Goal: Navigation & Orientation: Find specific page/section

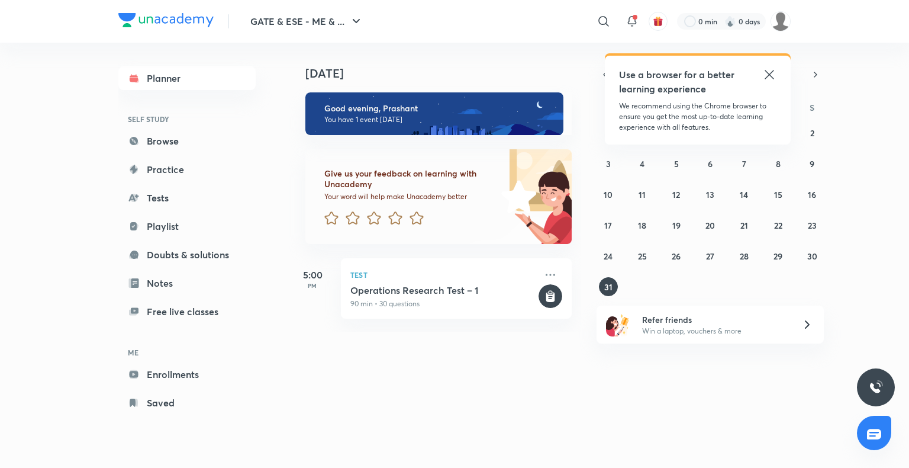
click at [768, 69] on icon at bounding box center [770, 74] width 14 height 14
